Goal: Feedback & Contribution: Leave review/rating

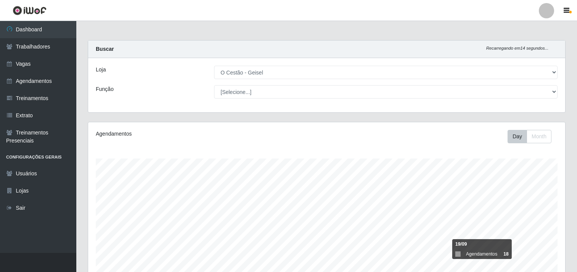
select select "224"
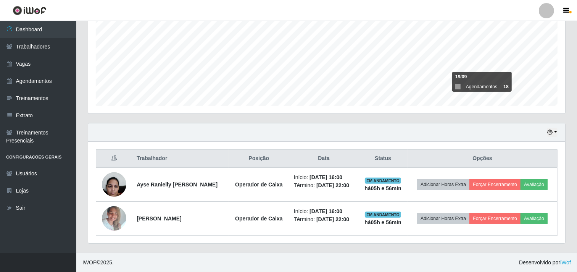
scroll to position [158, 477]
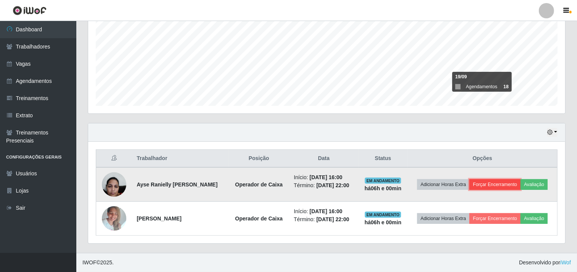
click at [508, 187] on button "Forçar Encerramento" at bounding box center [494, 184] width 51 height 11
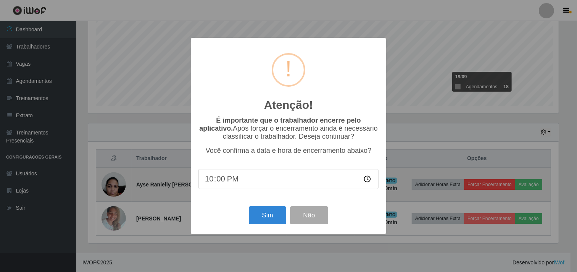
scroll to position [158, 472]
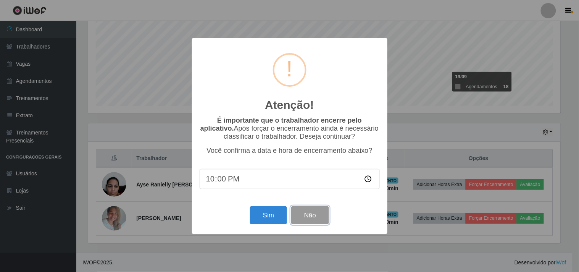
click at [305, 212] on button "Não" at bounding box center [310, 215] width 38 height 18
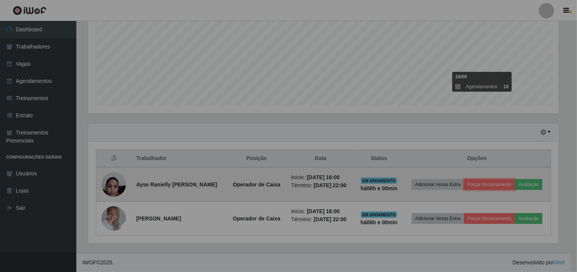
scroll to position [158, 477]
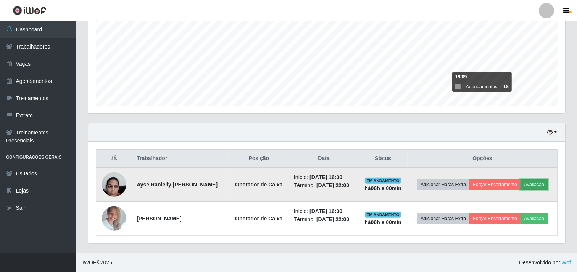
click at [537, 184] on button "Avaliação" at bounding box center [534, 184] width 27 height 11
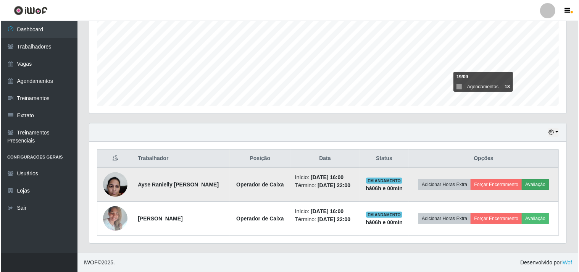
scroll to position [158, 472]
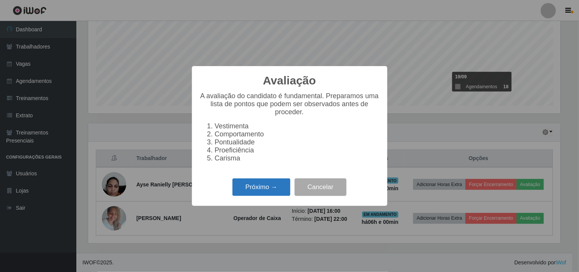
click at [256, 188] on button "Próximo →" at bounding box center [261, 187] width 58 height 18
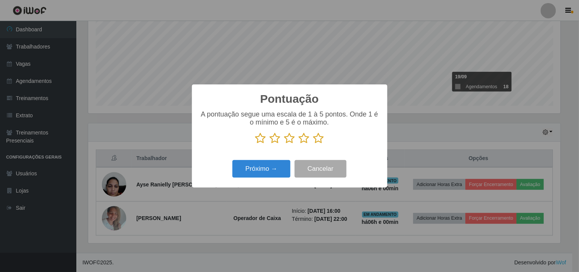
click at [317, 140] on icon at bounding box center [318, 137] width 11 height 11
click at [313, 144] on input "radio" at bounding box center [313, 144] width 0 height 0
click at [268, 169] on button "Próximo →" at bounding box center [261, 169] width 58 height 18
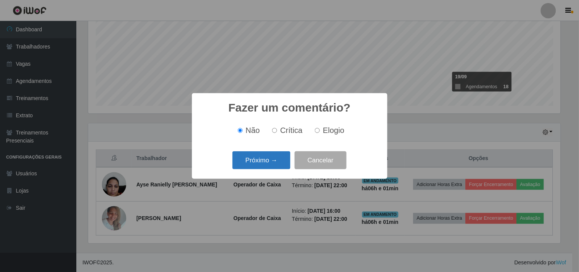
click at [265, 163] on button "Próximo →" at bounding box center [261, 160] width 58 height 18
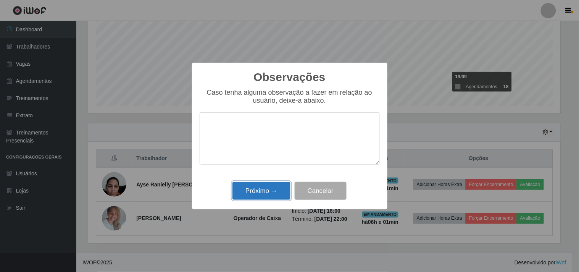
click at [273, 195] on button "Próximo →" at bounding box center [261, 191] width 58 height 18
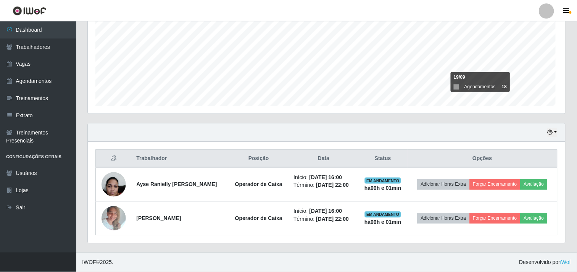
scroll to position [158, 477]
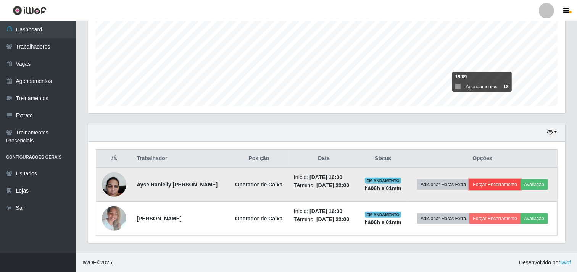
click at [495, 184] on button "Forçar Encerramento" at bounding box center [494, 184] width 51 height 11
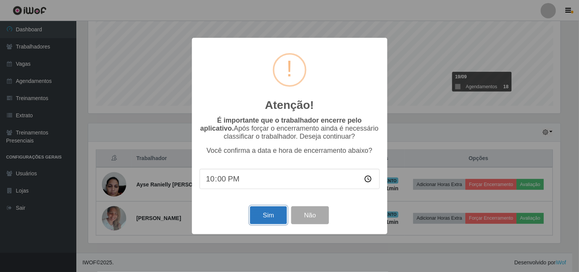
click at [258, 219] on button "Sim" at bounding box center [268, 215] width 37 height 18
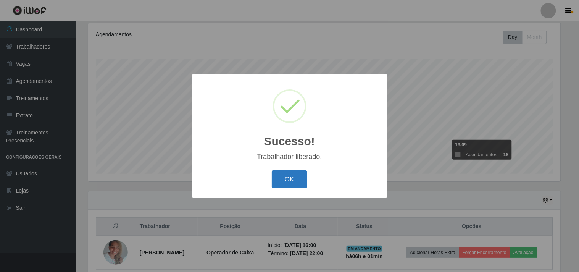
click at [291, 179] on button "OK" at bounding box center [289, 179] width 35 height 18
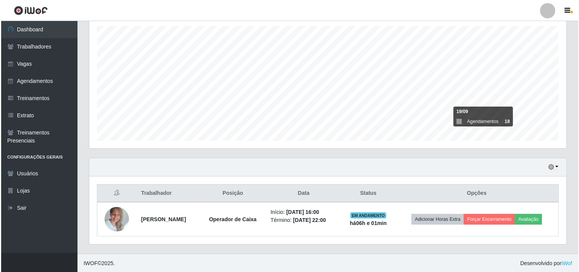
scroll to position [133, 0]
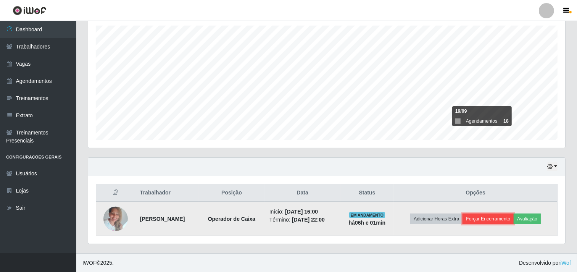
click at [504, 218] on button "Forçar Encerramento" at bounding box center [488, 218] width 51 height 11
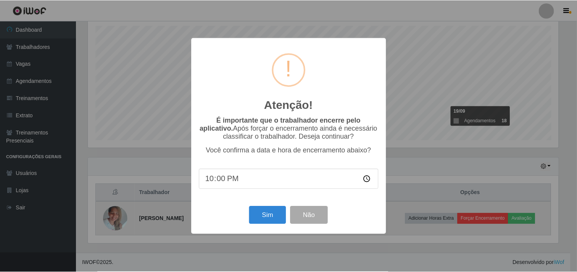
scroll to position [158, 472]
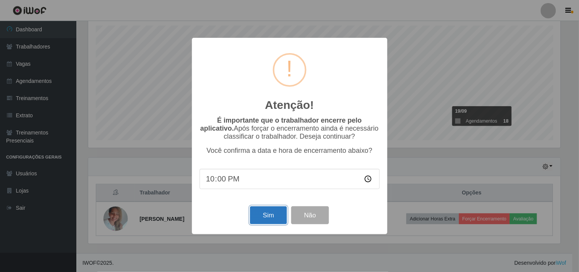
click at [255, 212] on button "Sim" at bounding box center [268, 215] width 37 height 18
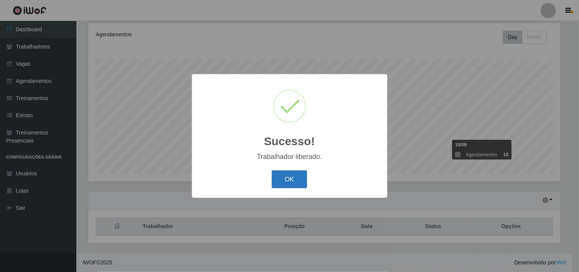
click at [287, 179] on button "OK" at bounding box center [289, 179] width 35 height 18
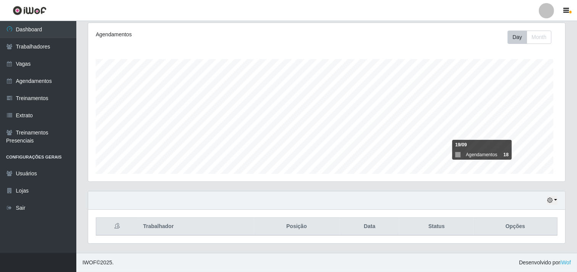
scroll to position [158, 477]
